Goal: Task Accomplishment & Management: Manage account settings

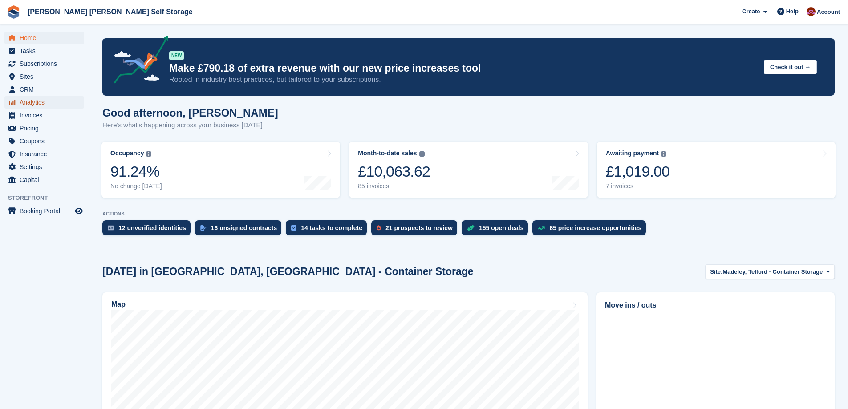
click at [31, 104] on span "Analytics" at bounding box center [46, 102] width 53 height 12
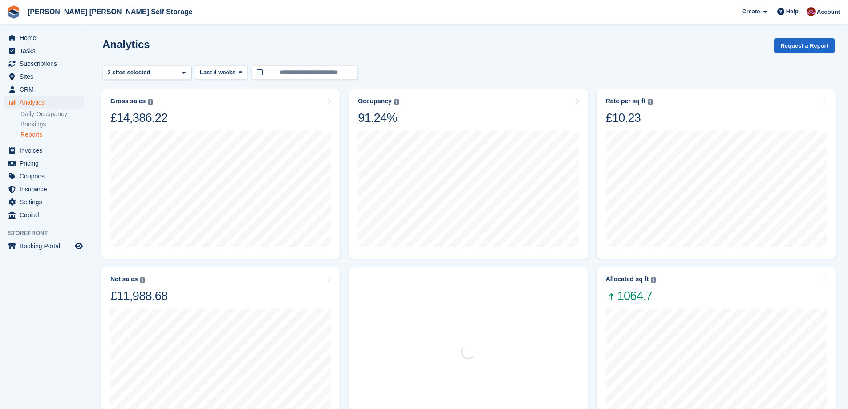
click at [37, 137] on link "Reports" at bounding box center [52, 134] width 64 height 8
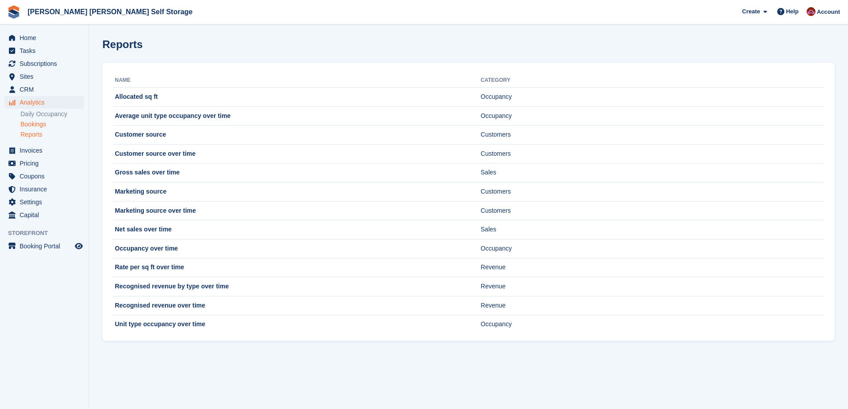
click at [37, 126] on link "Bookings" at bounding box center [52, 124] width 64 height 8
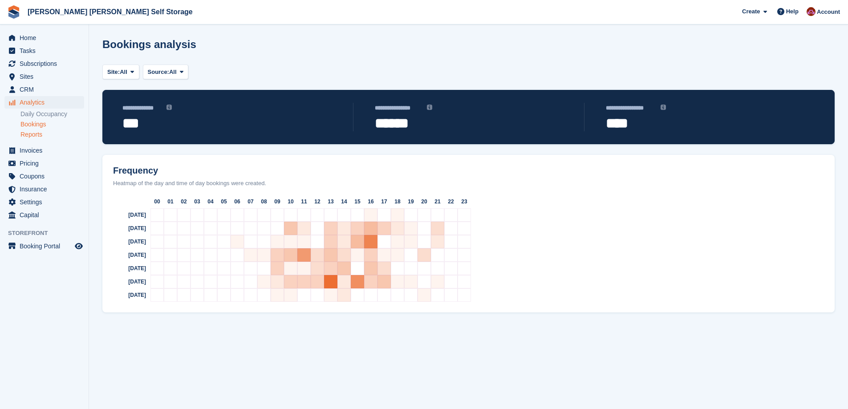
click at [42, 132] on link "Reports" at bounding box center [52, 134] width 64 height 8
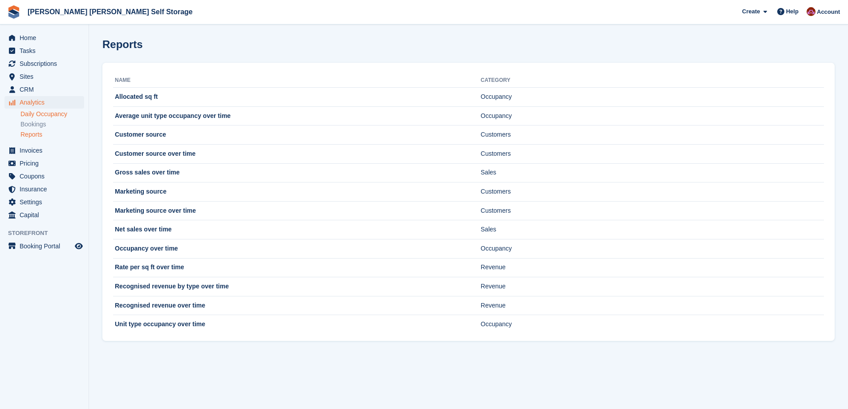
click at [58, 114] on link "Daily Occupancy" at bounding box center [52, 114] width 64 height 8
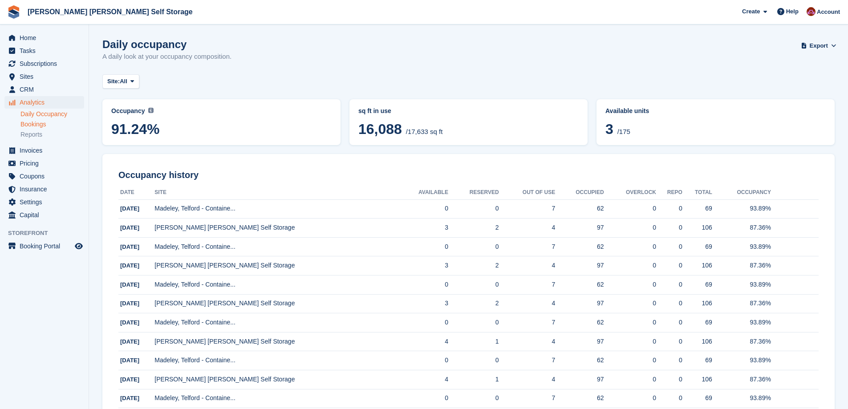
click at [36, 125] on link "Bookings" at bounding box center [52, 124] width 64 height 8
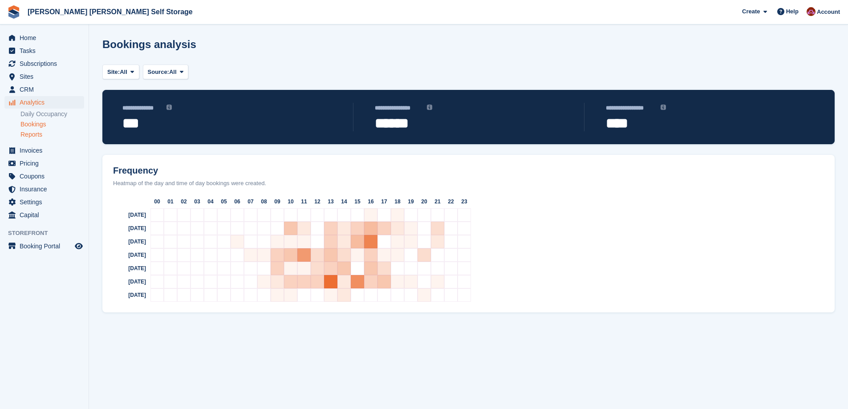
click at [30, 136] on link "Reports" at bounding box center [52, 134] width 64 height 8
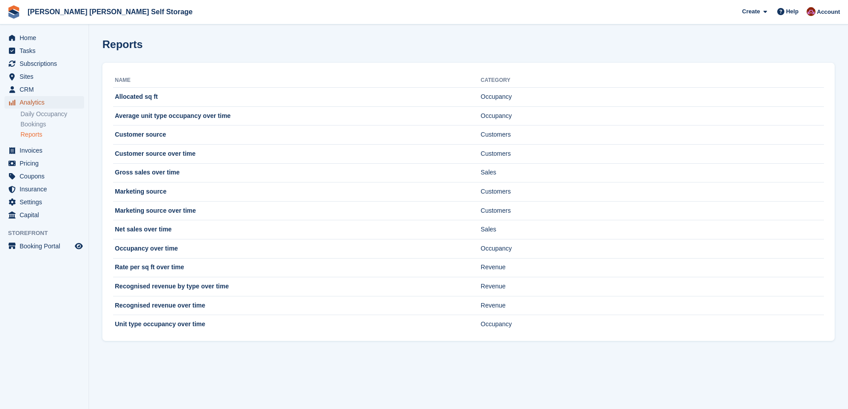
click at [35, 99] on span "Analytics" at bounding box center [46, 102] width 53 height 12
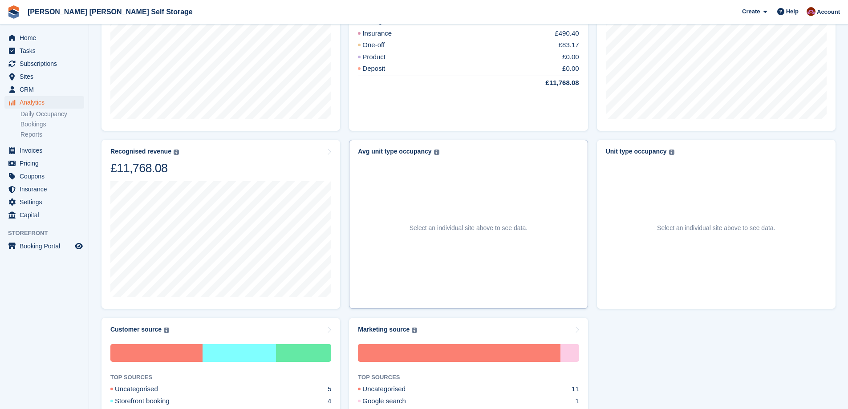
scroll to position [356, 0]
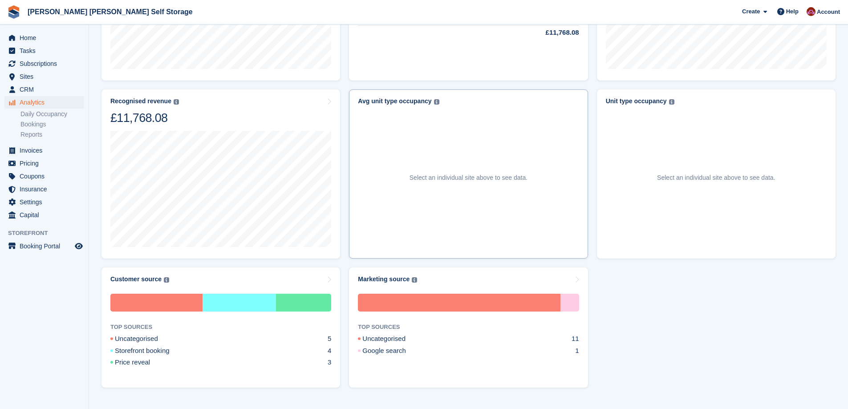
click at [424, 101] on div "Avg unit type occupancy" at bounding box center [394, 102] width 73 height 8
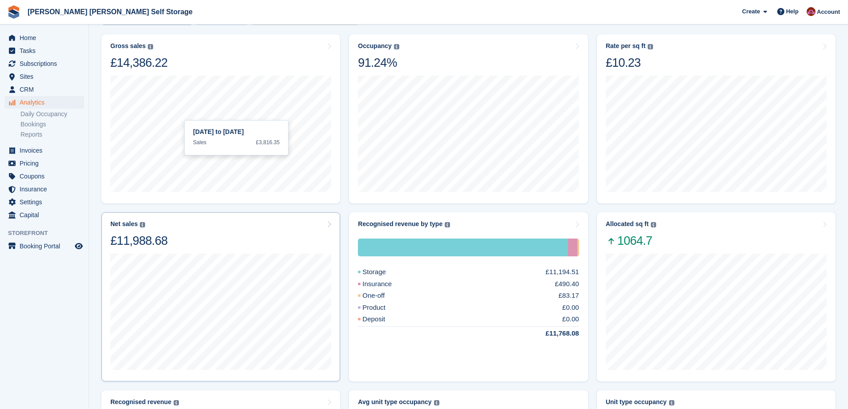
scroll to position [0, 0]
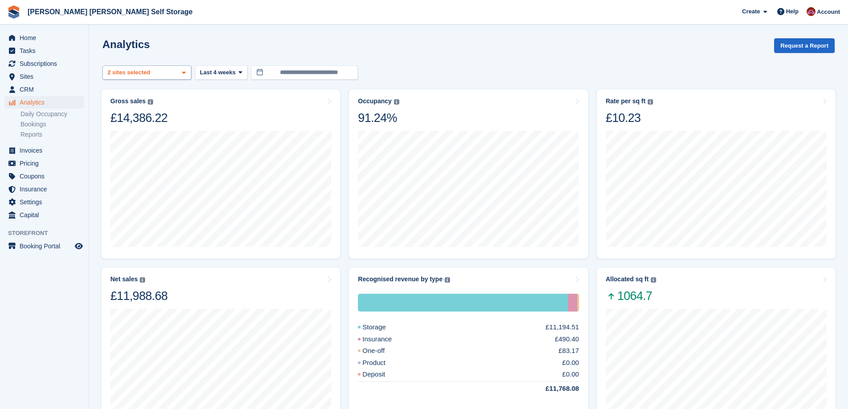
click at [179, 74] on div "Madeley, Telford - Containe... 2 sites selected" at bounding box center [146, 72] width 89 height 15
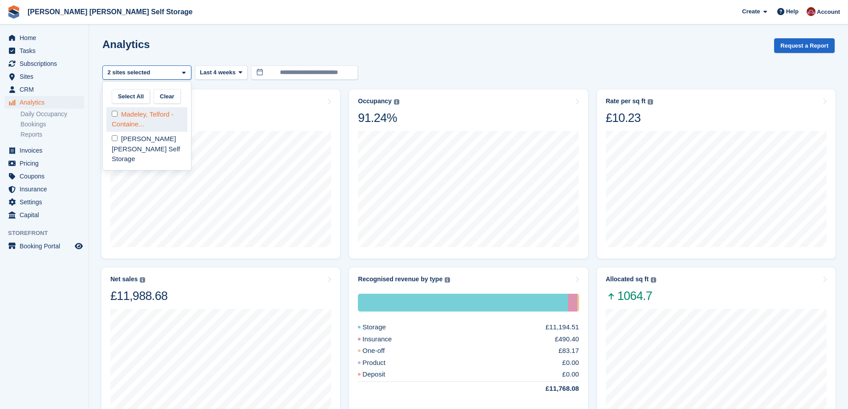
click at [110, 117] on div "Madeley, Telford - Containe..." at bounding box center [146, 119] width 81 height 24
select select "***"
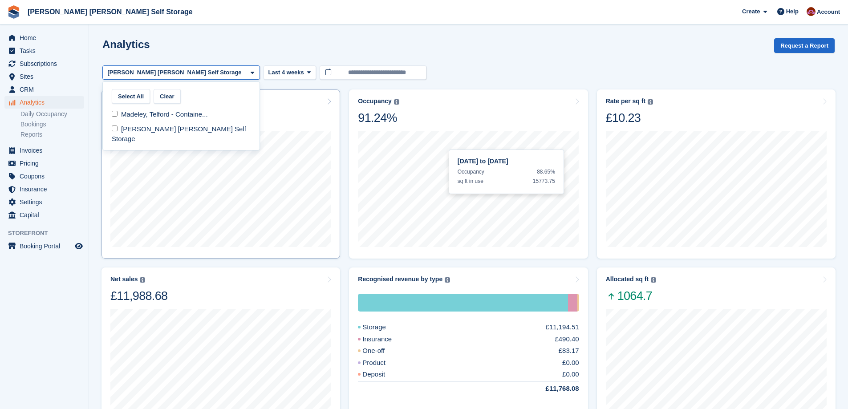
scroll to position [223, 0]
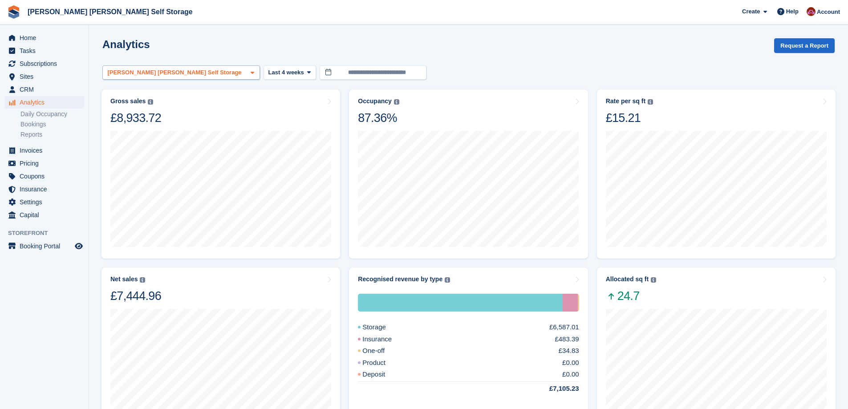
click at [249, 76] on span at bounding box center [252, 72] width 7 height 7
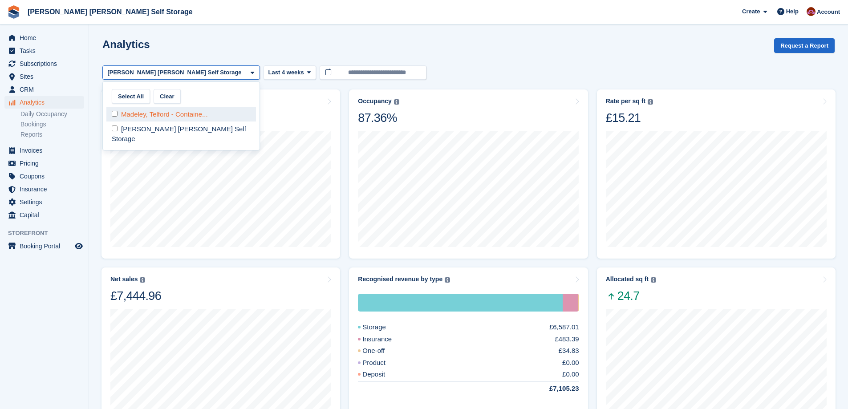
click at [155, 117] on div "Madeley, Telford - Containe..." at bounding box center [181, 114] width 150 height 15
select select "***"
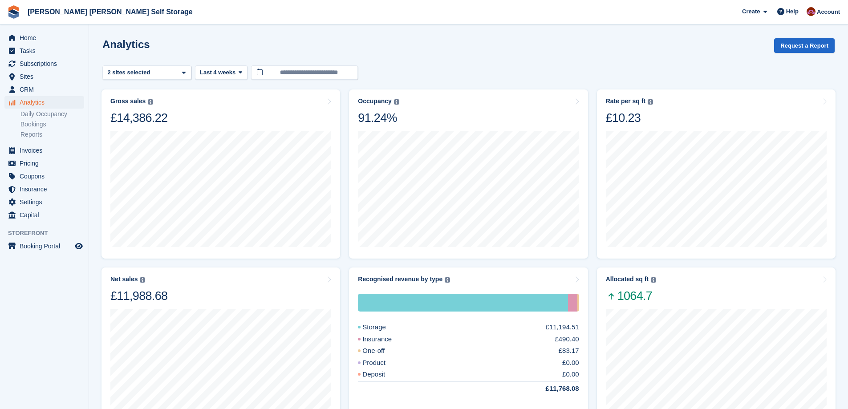
click at [420, 67] on div "**********" at bounding box center [468, 72] width 732 height 15
click at [36, 136] on link "Reports" at bounding box center [52, 134] width 64 height 8
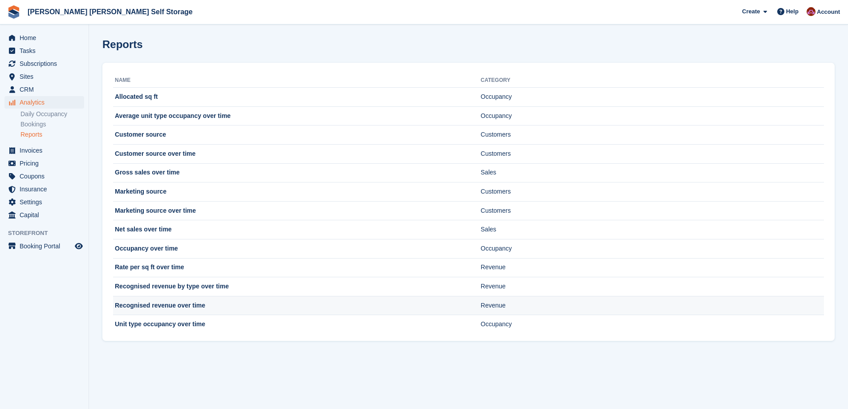
click at [157, 305] on td "Recognised revenue over time" at bounding box center [297, 305] width 368 height 19
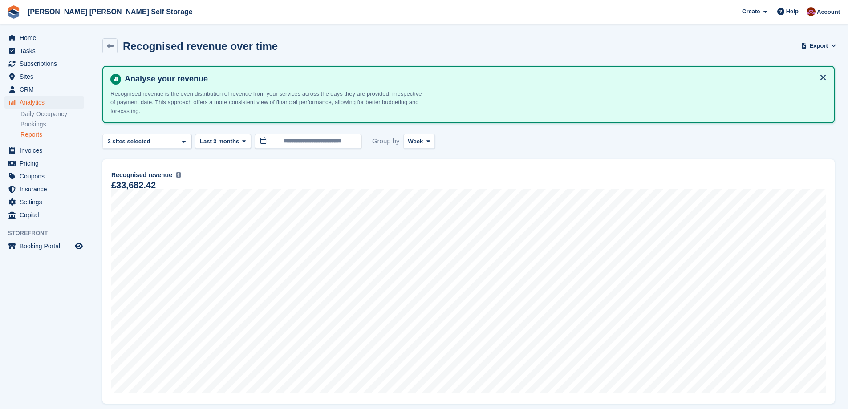
click at [32, 134] on link "Reports" at bounding box center [52, 134] width 64 height 8
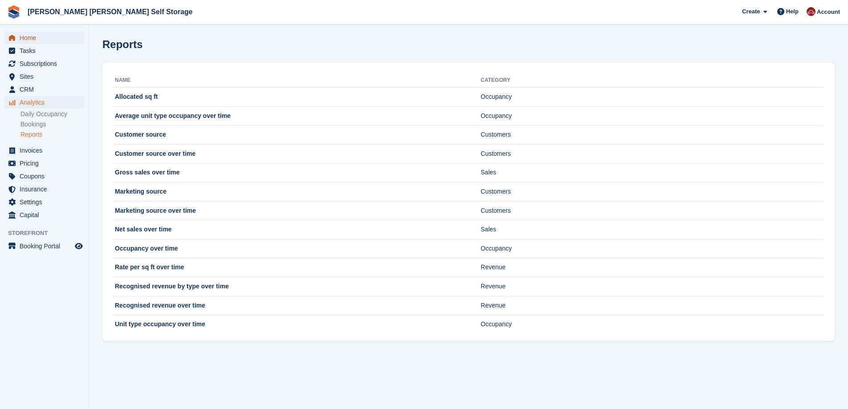
click at [32, 37] on span "Home" at bounding box center [46, 38] width 53 height 12
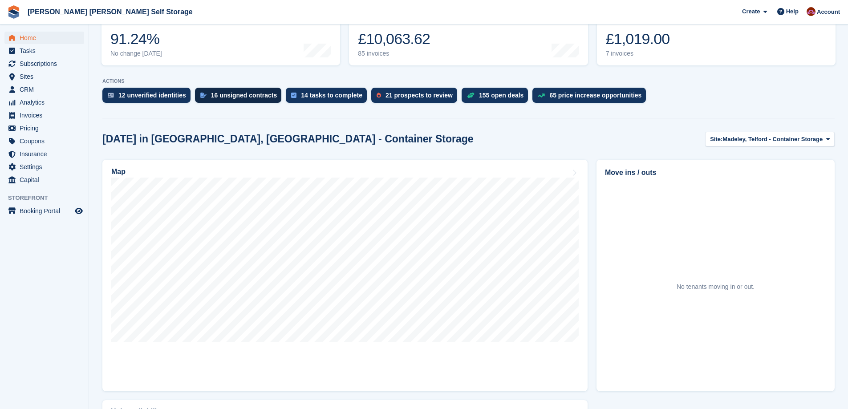
scroll to position [89, 0]
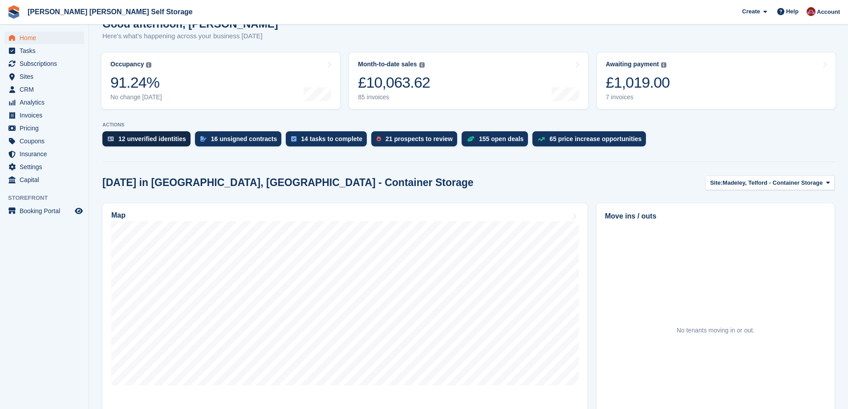
click at [150, 140] on div "12 unverified identities" at bounding box center [152, 138] width 68 height 7
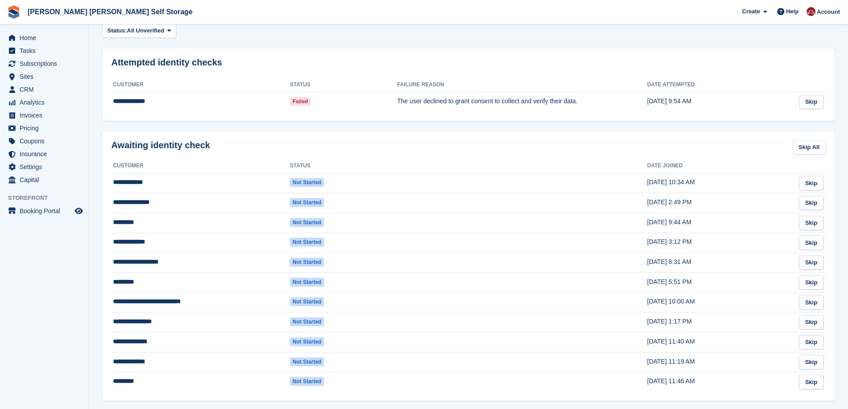
scroll to position [84, 0]
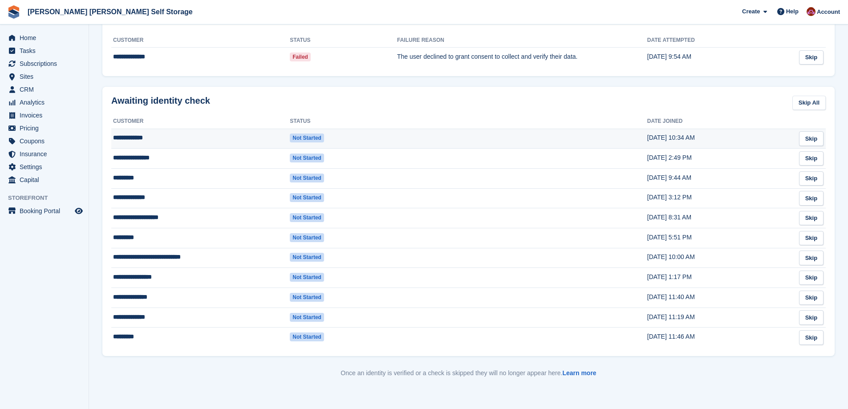
click at [179, 141] on td "**********" at bounding box center [200, 139] width 179 height 20
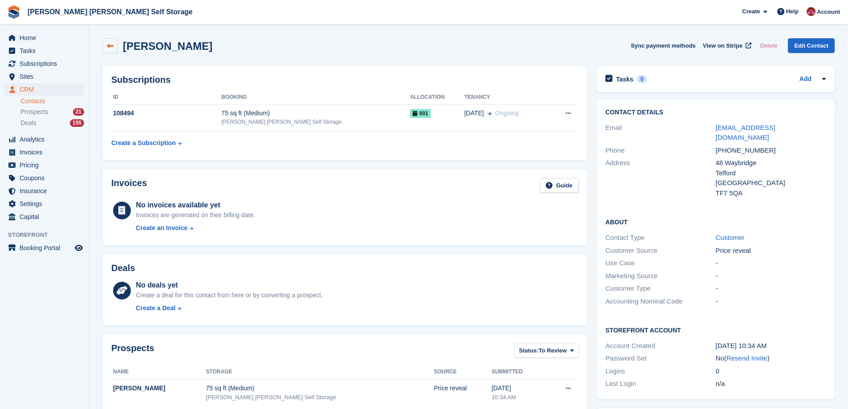
click at [108, 44] on icon at bounding box center [110, 46] width 7 height 7
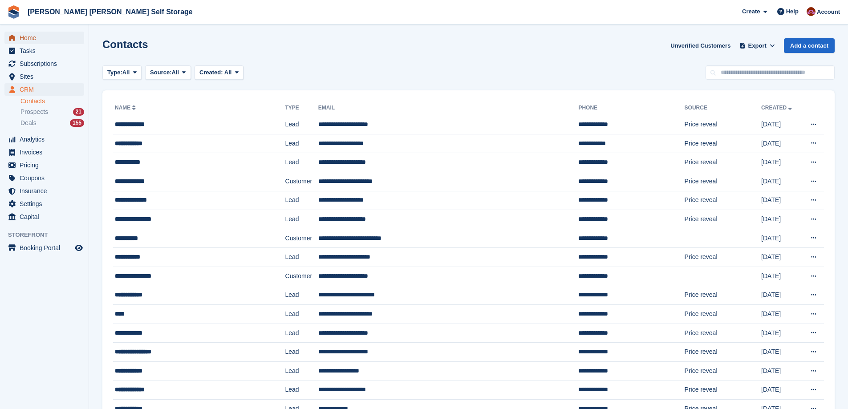
click at [34, 39] on span "Home" at bounding box center [46, 38] width 53 height 12
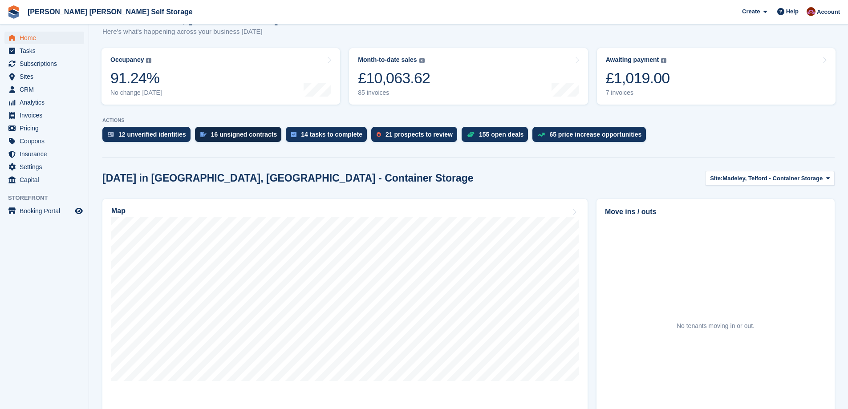
scroll to position [134, 0]
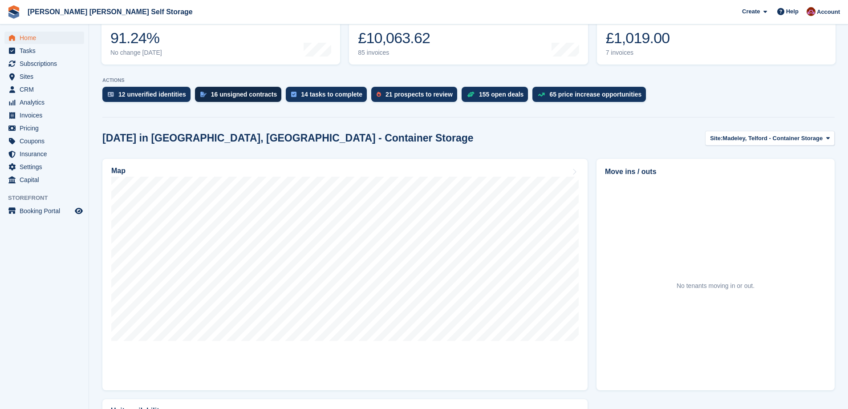
click at [251, 93] on div "16 unsigned contracts" at bounding box center [244, 94] width 66 height 7
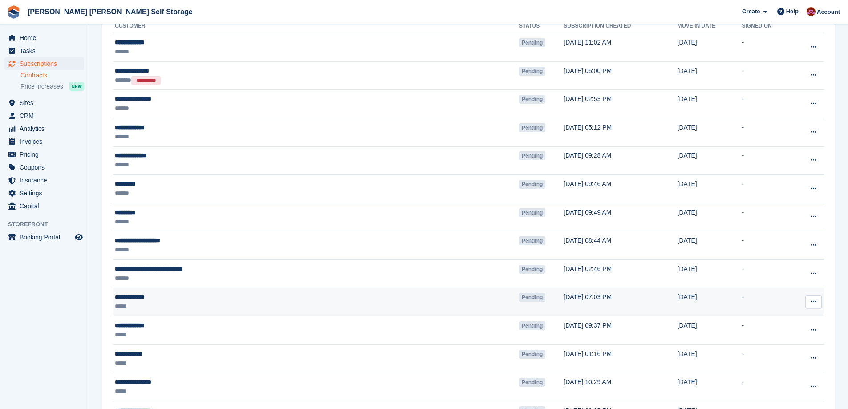
scroll to position [134, 0]
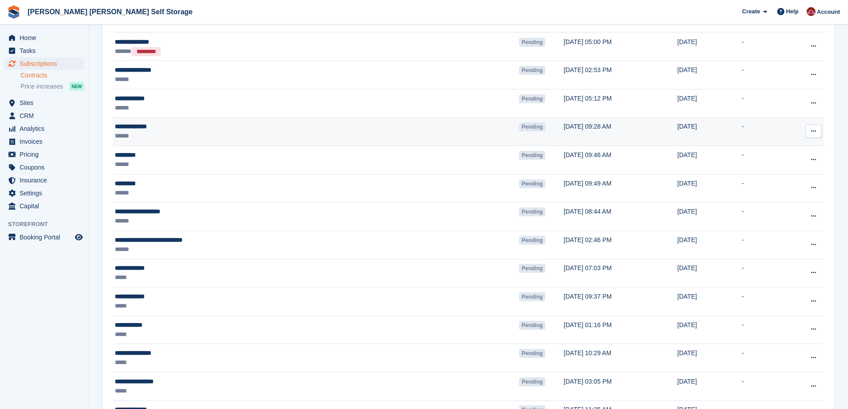
click at [816, 136] on button at bounding box center [814, 131] width 16 height 13
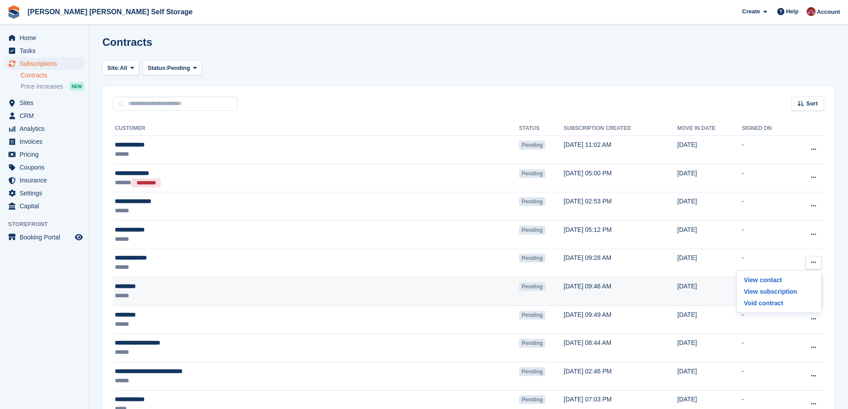
scroll to position [0, 0]
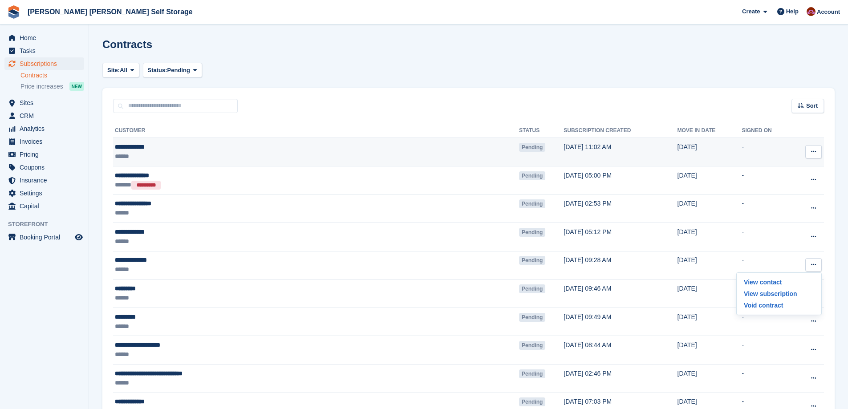
click at [806, 153] on button at bounding box center [814, 151] width 16 height 13
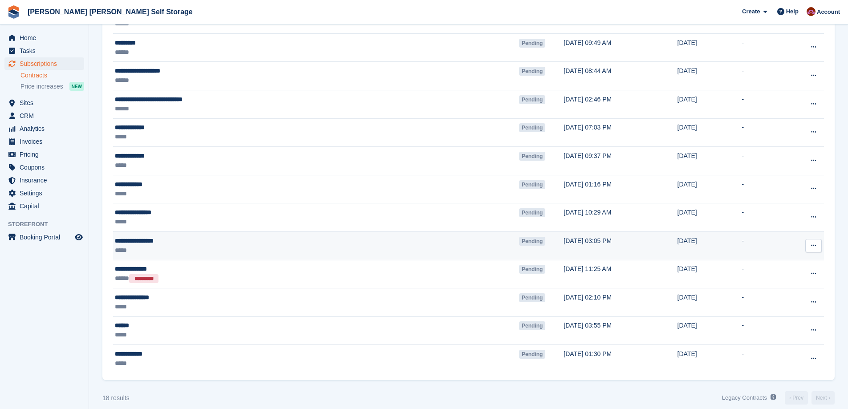
scroll to position [284, 0]
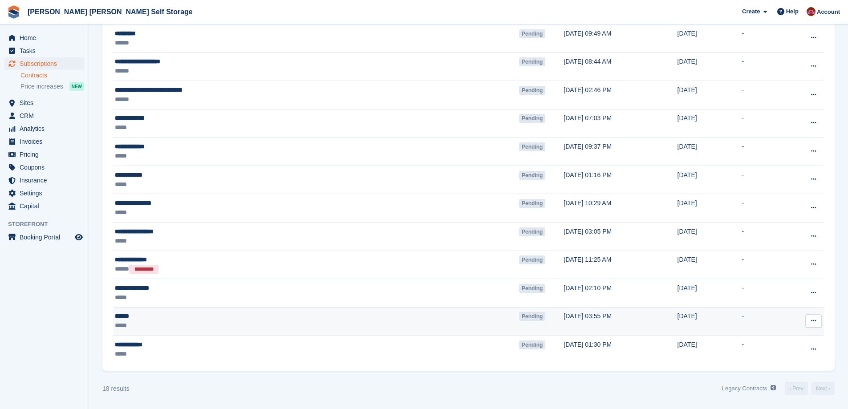
click at [801, 317] on td "View contact View subscription Void contract Send reminder" at bounding box center [809, 321] width 32 height 28
click at [808, 319] on button at bounding box center [814, 320] width 16 height 13
click at [762, 374] on p "Send reminder" at bounding box center [778, 373] width 77 height 12
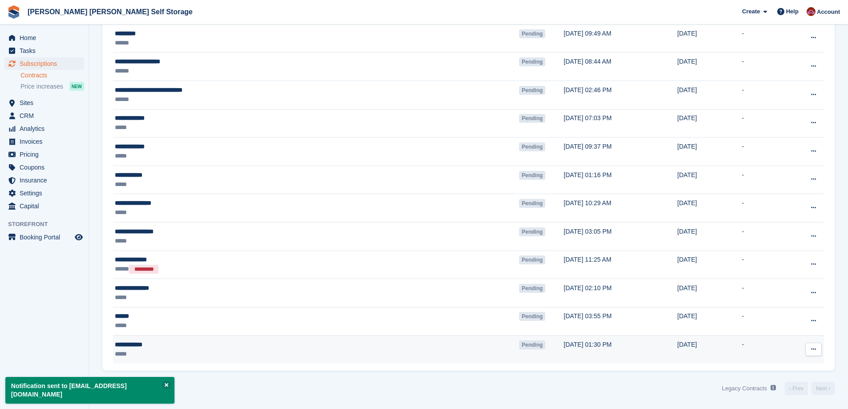
click at [817, 350] on button at bounding box center [814, 349] width 16 height 13
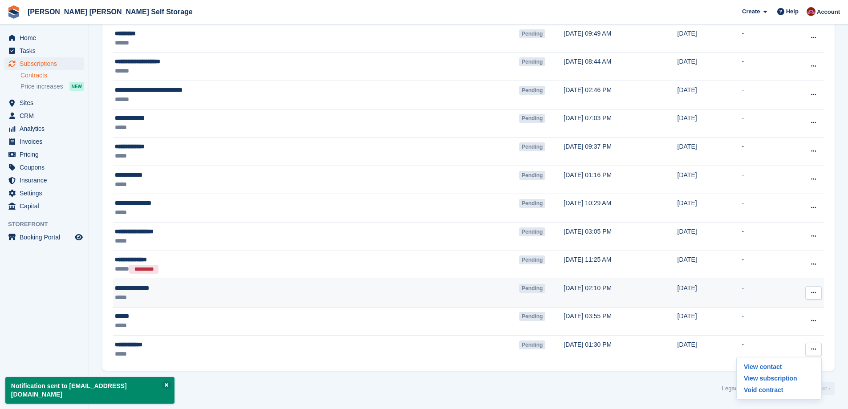
click at [810, 297] on button at bounding box center [814, 292] width 16 height 13
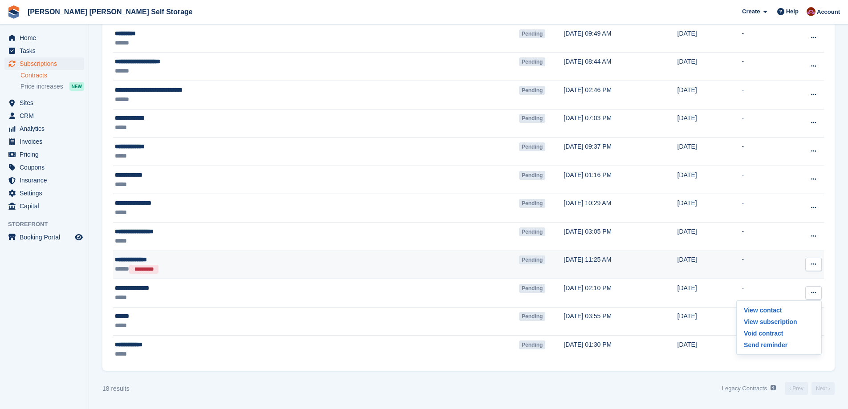
click at [811, 262] on icon at bounding box center [813, 264] width 5 height 6
click at [761, 308] on p "Void contract" at bounding box center [778, 305] width 77 height 12
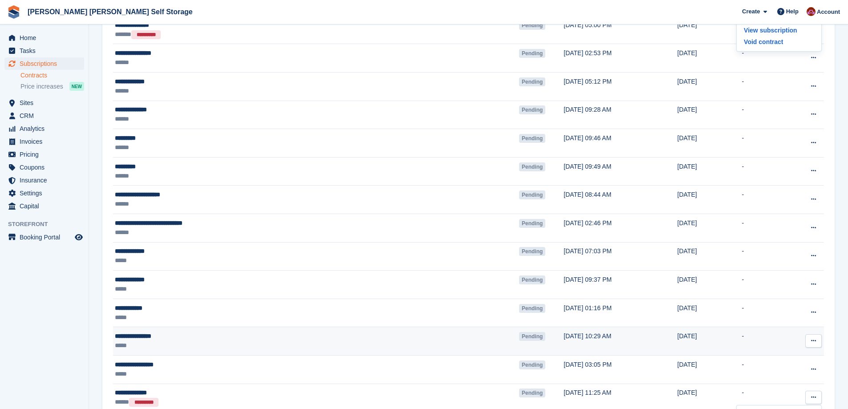
scroll to position [150, 0]
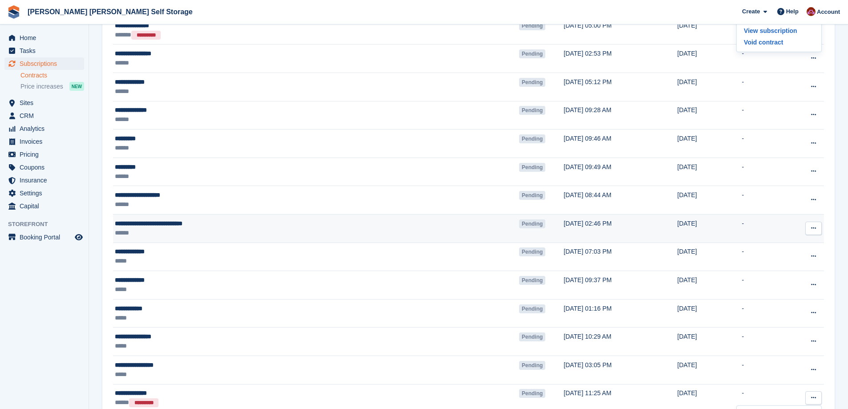
click at [808, 228] on button at bounding box center [814, 228] width 16 height 13
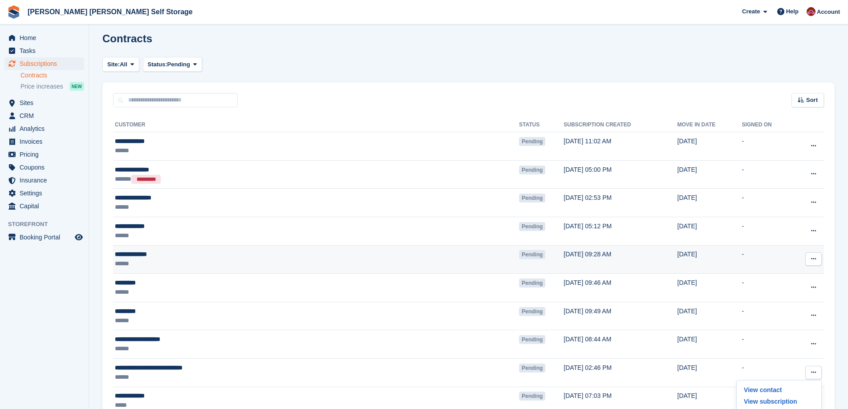
scroll to position [0, 0]
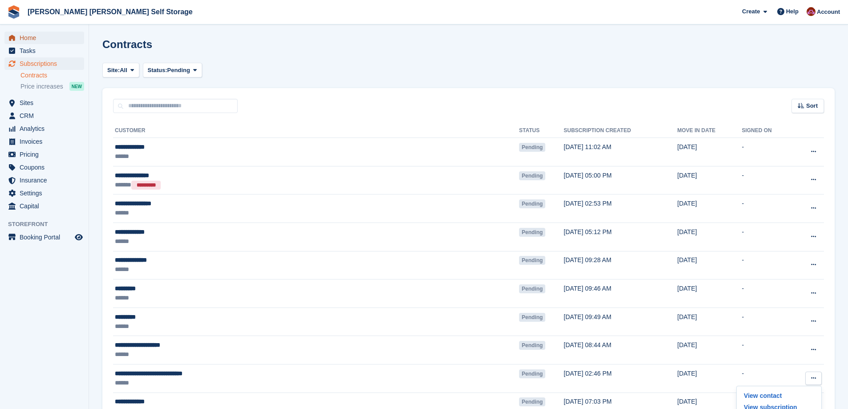
click at [40, 38] on span "Home" at bounding box center [46, 38] width 53 height 12
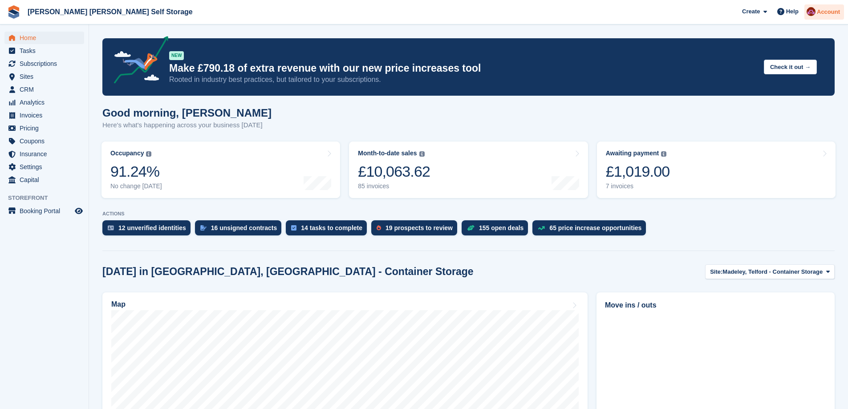
click at [821, 12] on span "Account" at bounding box center [828, 12] width 23 height 9
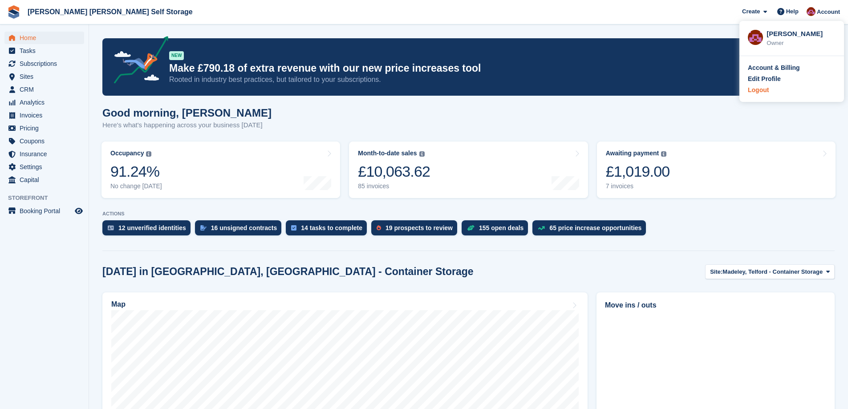
click at [757, 94] on div "Logout" at bounding box center [758, 89] width 21 height 9
